Goal: Check status: Check status

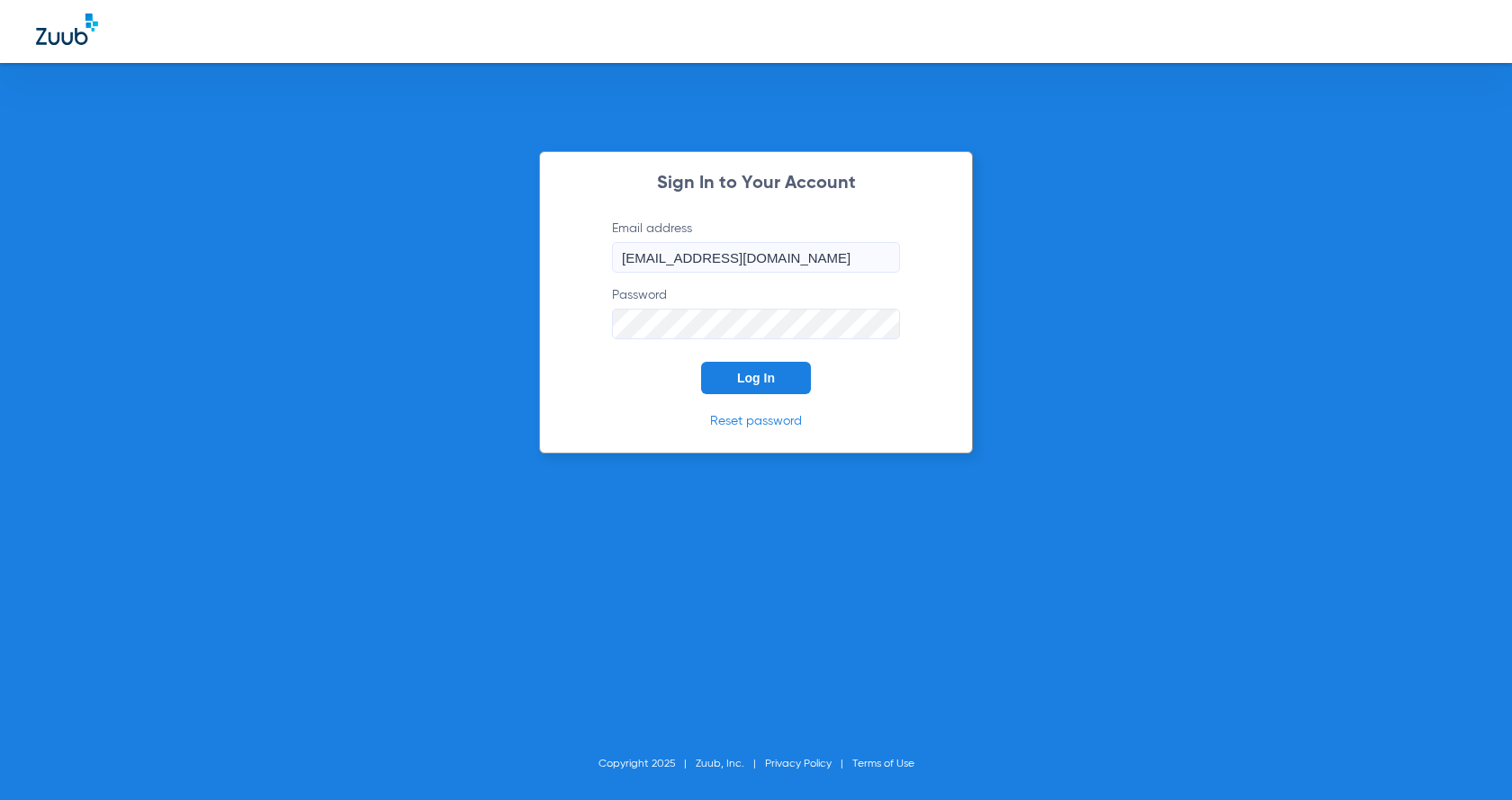
click at [773, 372] on span "Log In" at bounding box center [755, 378] width 38 height 15
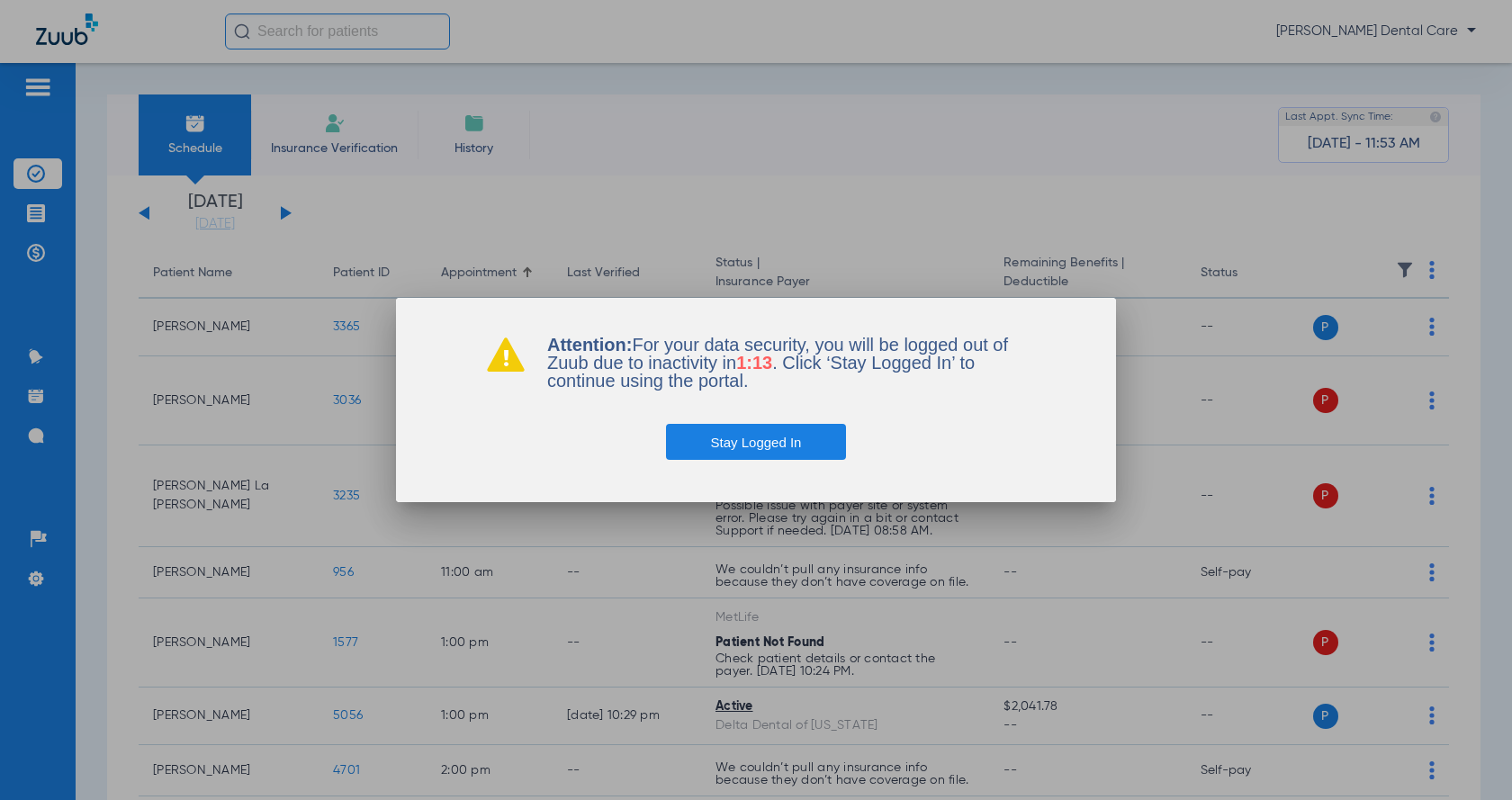
click at [770, 450] on button "Stay Logged In" at bounding box center [756, 441] width 181 height 36
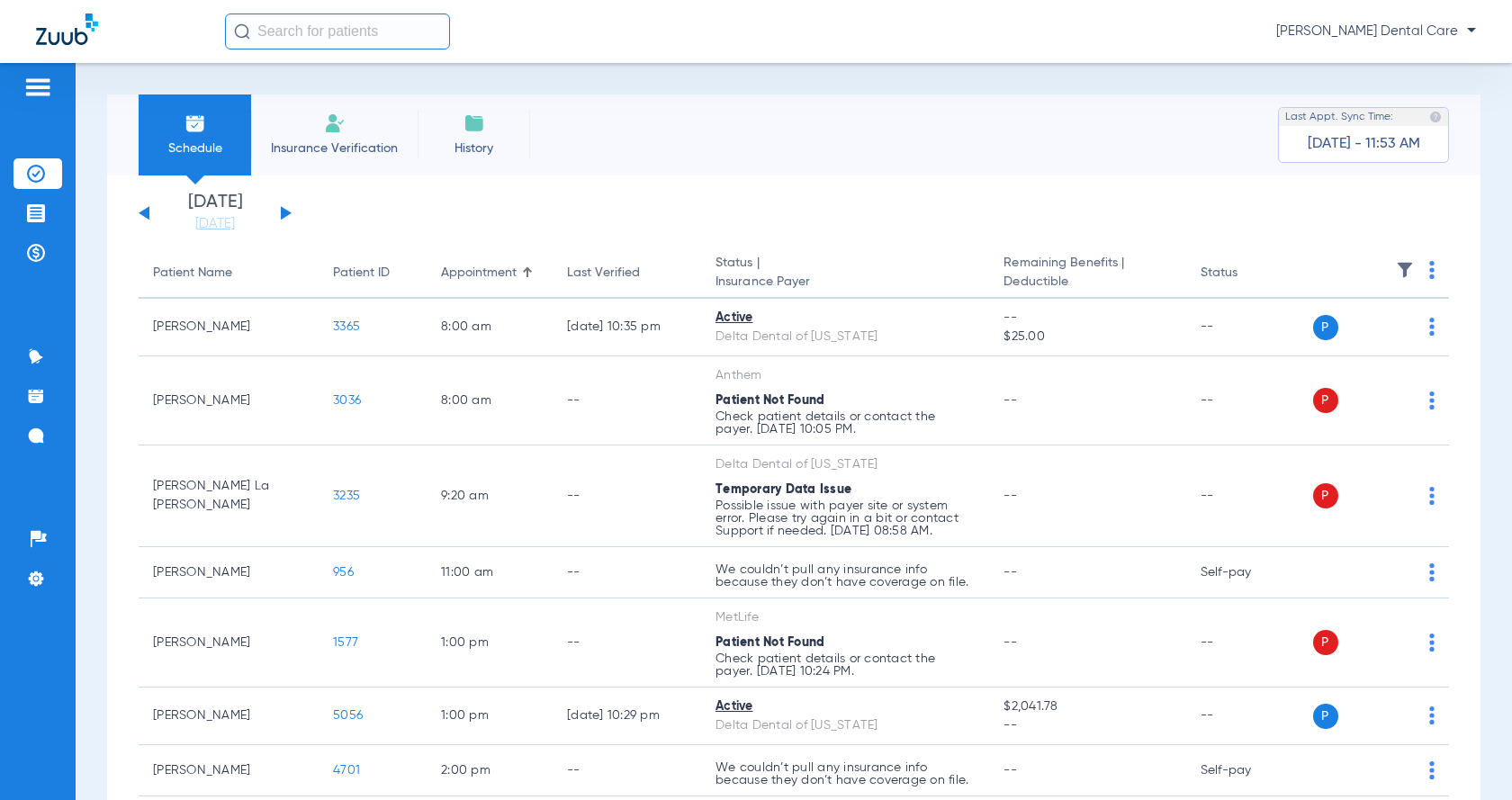
click at [281, 205] on div "[DATE] [DATE] [DATE] [DATE] [DATE] [DATE] [DATE] [DATE] [DATE] [DATE] [DATE] [D…" at bounding box center [215, 212] width 153 height 40
click at [283, 214] on button at bounding box center [286, 212] width 11 height 14
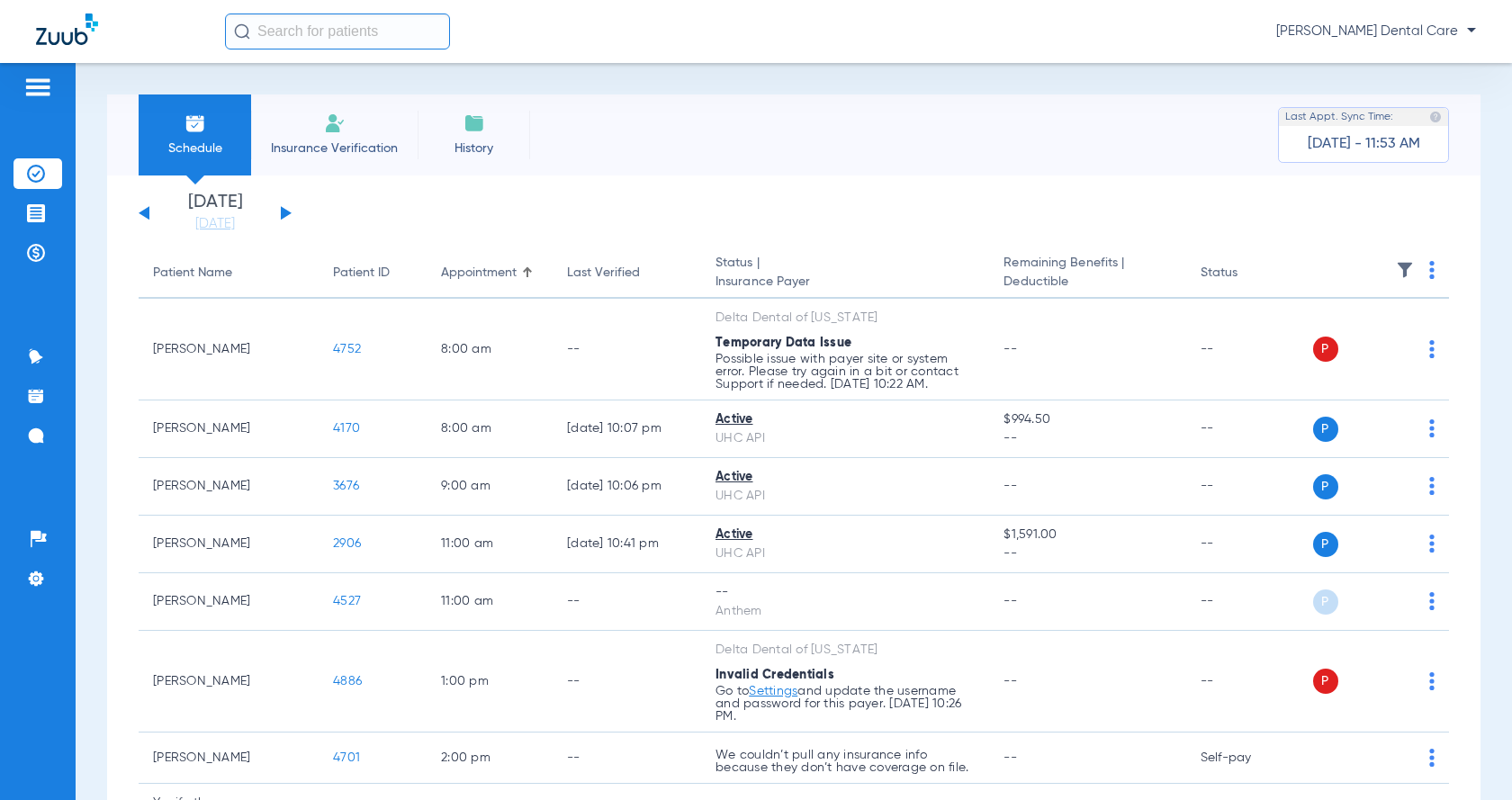
click at [146, 221] on div "[DATE] [DATE] [DATE] [DATE] [DATE] [DATE] [DATE] [DATE] [DATE] [DATE] [DATE] [D…" at bounding box center [215, 212] width 153 height 40
click at [146, 210] on button at bounding box center [144, 212] width 11 height 14
